Goal: Transaction & Acquisition: Purchase product/service

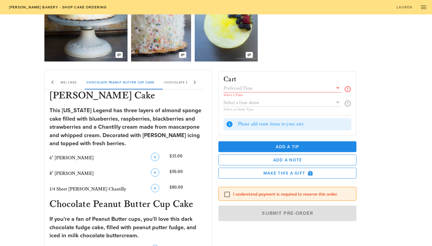
scroll to position [60, 0]
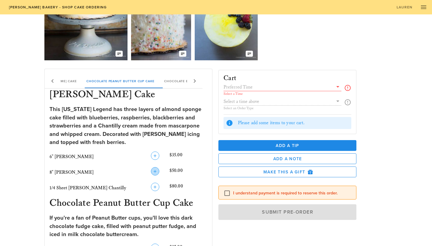
click at [156, 169] on icon "button" at bounding box center [154, 171] width 7 height 7
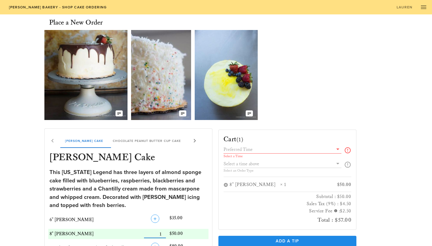
scroll to position [0, 0]
click at [290, 152] on input "text" at bounding box center [277, 149] width 109 height 8
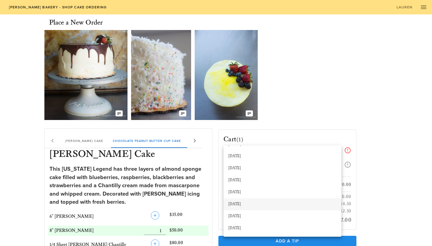
scroll to position [40, 0]
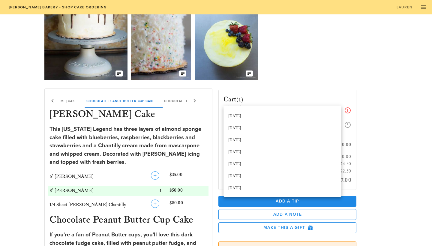
click at [335, 60] on div "Our Delicious Chocolate Strawberry Chantilly Cake The Coconut Cream of your Dre…" at bounding box center [215, 35] width 343 height 95
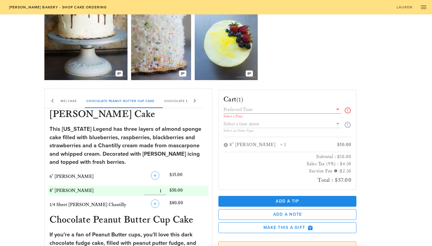
click at [318, 125] on div "Select a Time Select an Order Type" at bounding box center [287, 121] width 128 height 31
click at [337, 123] on div "Select a Time Select an Order Type" at bounding box center [287, 121] width 128 height 31
click at [316, 112] on input "text" at bounding box center [277, 110] width 109 height 8
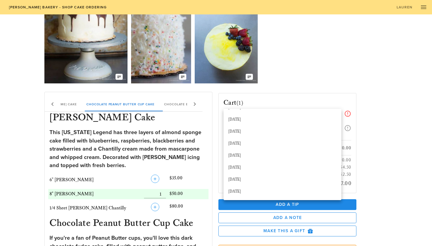
scroll to position [29, 0]
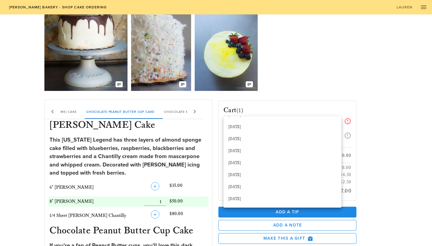
click at [325, 77] on div "Our Delicious Chocolate Strawberry Chantilly Cake The Coconut Cream of your Dre…" at bounding box center [215, 46] width 343 height 95
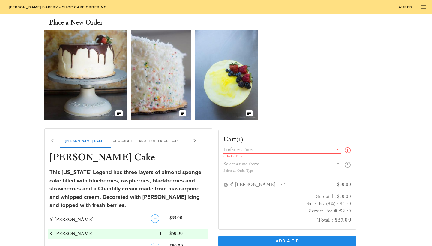
scroll to position [0, 0]
click at [422, 9] on icon "button" at bounding box center [423, 7] width 7 height 7
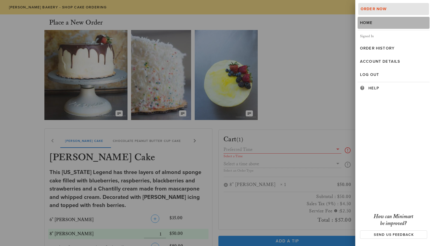
click at [384, 25] on div "Home" at bounding box center [393, 22] width 67 height 5
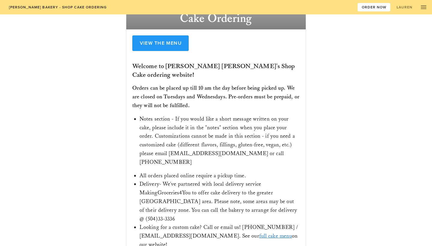
scroll to position [82, 0]
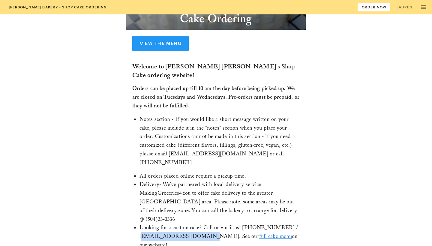
drag, startPoint x: 141, startPoint y: 206, endPoint x: 198, endPoint y: 205, distance: 57.3
click at [198, 223] on p "Looking for a custom cake? Call or email us! [PHONE_NUMBER] / [EMAIL_ADDRESS][D…" at bounding box center [219, 236] width 160 height 26
drag, startPoint x: 140, startPoint y: 207, endPoint x: 198, endPoint y: 206, distance: 58.5
click at [198, 223] on p "Looking for a custom cake? Call or email us! [PHONE_NUMBER] / [EMAIL_ADDRESS][D…" at bounding box center [219, 236] width 160 height 26
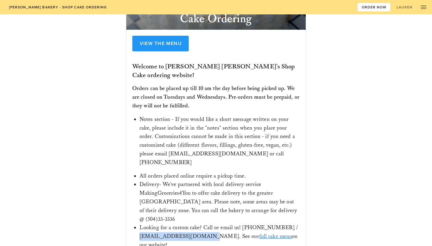
copy p "[EMAIL_ADDRESS][DOMAIN_NAME]"
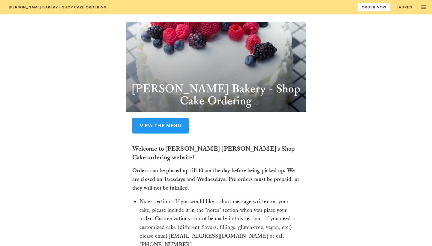
scroll to position [0, 0]
click at [376, 5] on span "Order Now" at bounding box center [373, 7] width 25 height 4
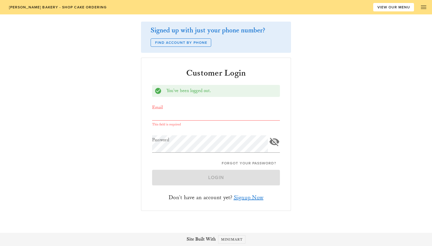
type input "[EMAIL_ADDRESS][DOMAIN_NAME]"
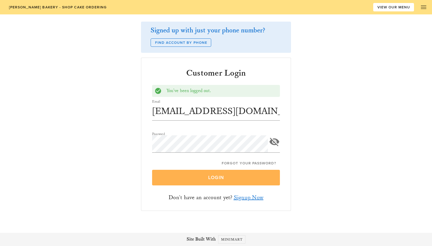
click at [260, 181] on button "Login" at bounding box center [216, 178] width 128 height 16
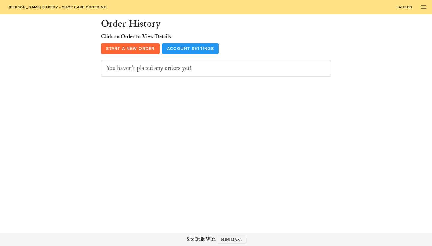
click at [140, 47] on span "Start a New Order" at bounding box center [130, 48] width 49 height 5
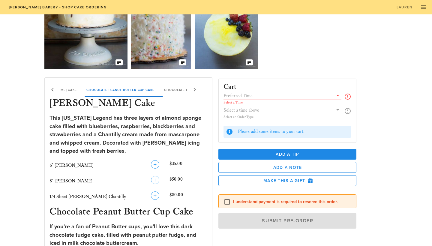
scroll to position [53, 0]
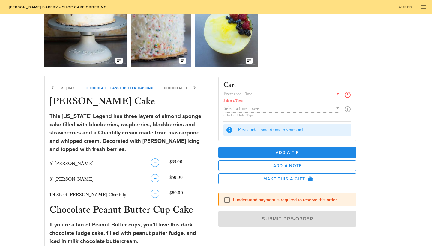
drag, startPoint x: 138, startPoint y: 99, endPoint x: 46, endPoint y: 101, distance: 92.0
copy h3 "[PERSON_NAME] Cake"
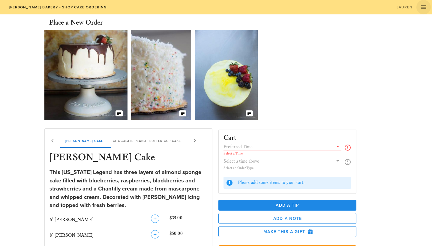
click at [424, 11] on button "button" at bounding box center [423, 7] width 14 height 14
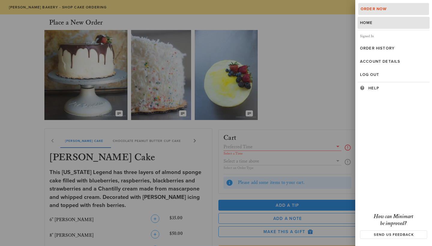
click at [379, 25] on link "Home" at bounding box center [393, 23] width 72 height 12
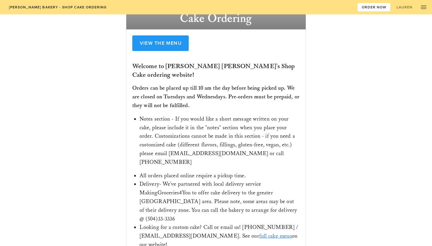
scroll to position [82, 0]
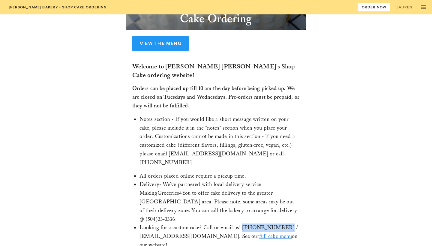
drag, startPoint x: 241, startPoint y: 197, endPoint x: 274, endPoint y: 198, distance: 32.7
click at [274, 223] on p "Looking for a custom cake? Call or email us! [PHONE_NUMBER] / [EMAIL_ADDRESS][D…" at bounding box center [219, 236] width 160 height 26
copy p "(504) 336-3336"
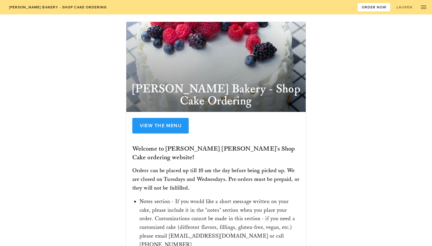
scroll to position [0, 0]
